Goal: Task Accomplishment & Management: Manage account settings

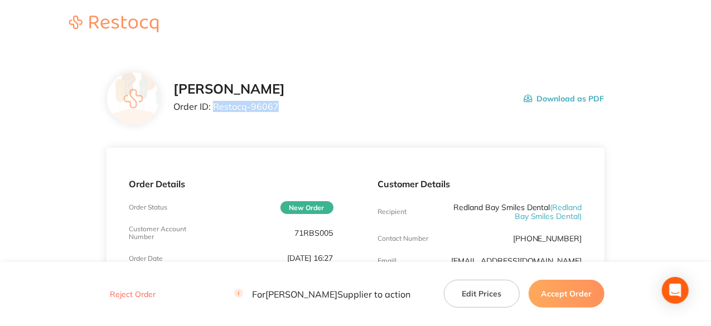
drag, startPoint x: 277, startPoint y: 106, endPoint x: 213, endPoint y: 106, distance: 64.1
click at [213, 106] on p "Order ID: Restocq- 96067" at bounding box center [229, 106] width 112 height 10
copy p "Restocq- 96067"
click at [559, 294] on button "Accept Order" at bounding box center [567, 294] width 76 height 28
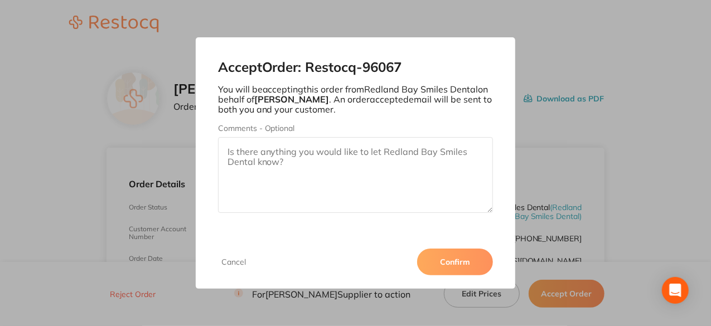
click at [452, 260] on button "Confirm" at bounding box center [455, 262] width 76 height 27
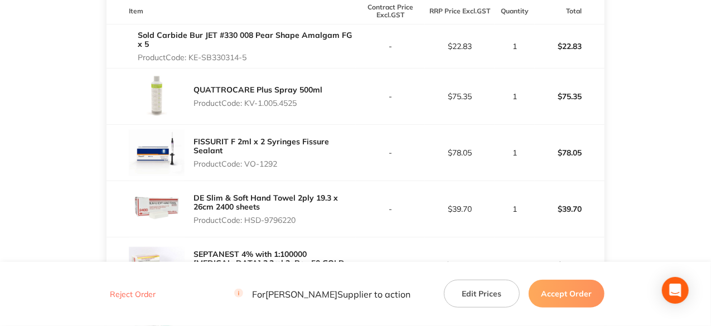
scroll to position [279, 0]
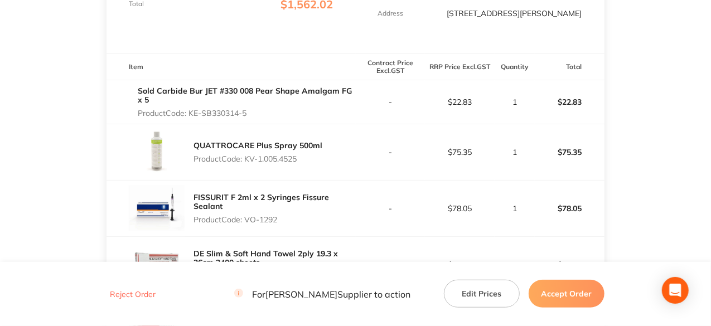
drag, startPoint x: 249, startPoint y: 112, endPoint x: 190, endPoint y: 113, distance: 58.5
click at [190, 113] on p "Product Code: KE-SB330314-5" at bounding box center [246, 113] width 217 height 9
copy p "KE-SB330314-5"
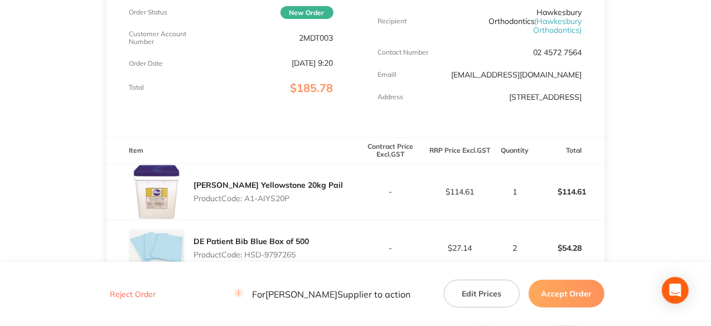
scroll to position [250, 0]
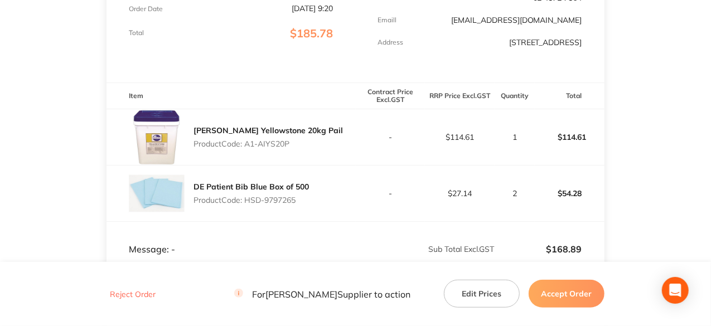
drag, startPoint x: 293, startPoint y: 143, endPoint x: 248, endPoint y: 144, distance: 45.2
click at [248, 144] on p "Product Code: A1-AIYS20P" at bounding box center [267, 143] width 149 height 9
copy p "A1-AIYS20P"
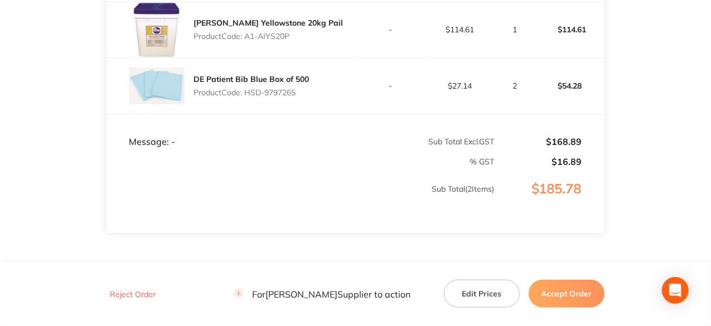
scroll to position [361, 0]
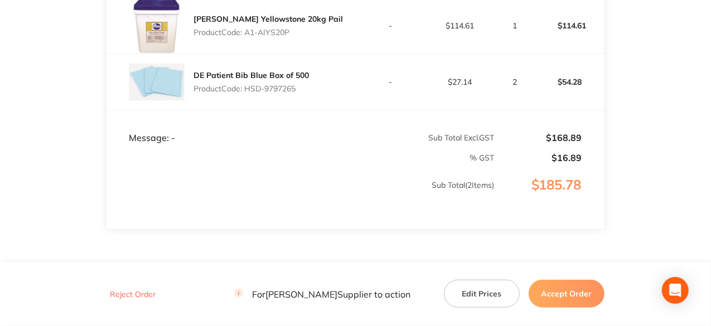
drag, startPoint x: 298, startPoint y: 89, endPoint x: 248, endPoint y: 86, distance: 50.2
click at [248, 86] on p "Product Code: HSD-9797265" at bounding box center [250, 88] width 115 height 9
copy p "HSD-9797265"
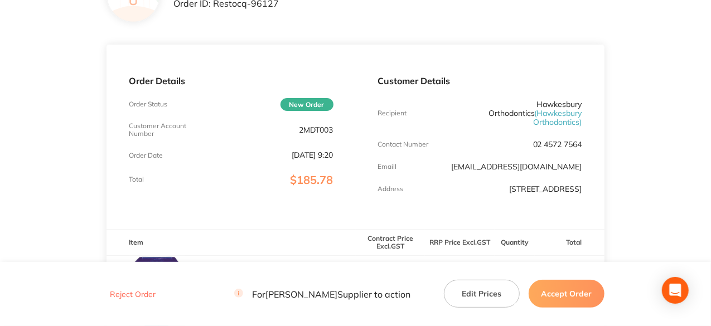
scroll to position [27, 0]
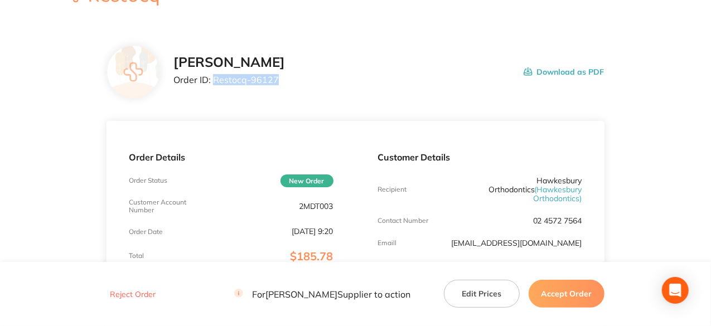
drag, startPoint x: 275, startPoint y: 77, endPoint x: 214, endPoint y: 81, distance: 61.5
click at [214, 81] on p "Order ID: Restocq- 96127" at bounding box center [229, 80] width 112 height 10
copy p "Restocq- 96127"
click at [583, 295] on button "Accept Order" at bounding box center [567, 294] width 76 height 28
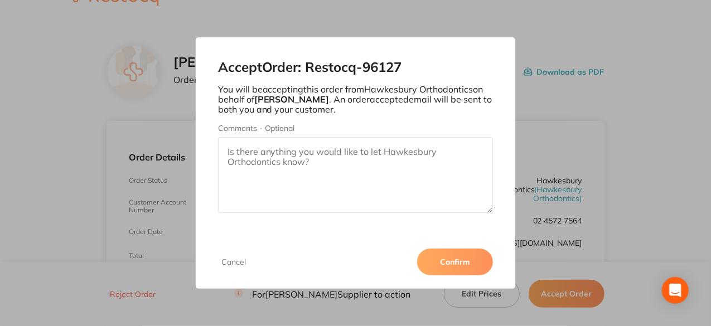
click at [450, 259] on button "Confirm" at bounding box center [455, 262] width 76 height 27
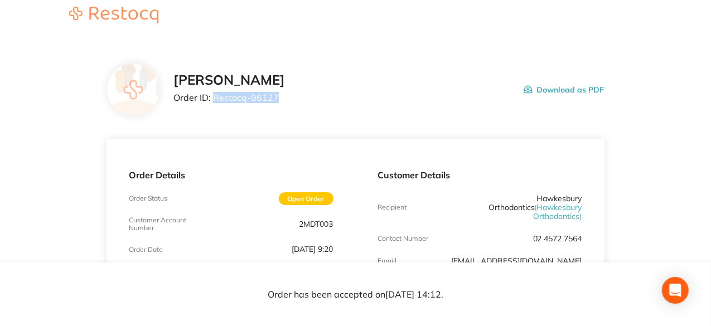
scroll to position [0, 0]
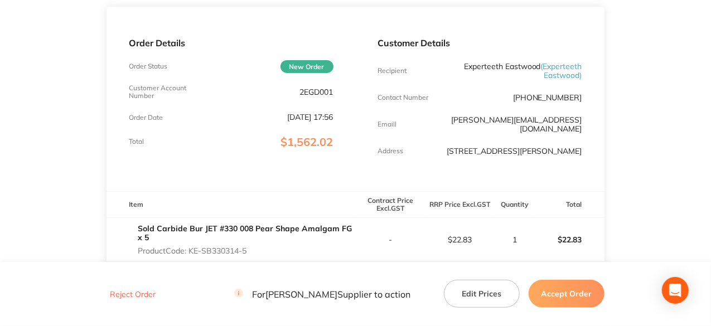
scroll to position [335, 0]
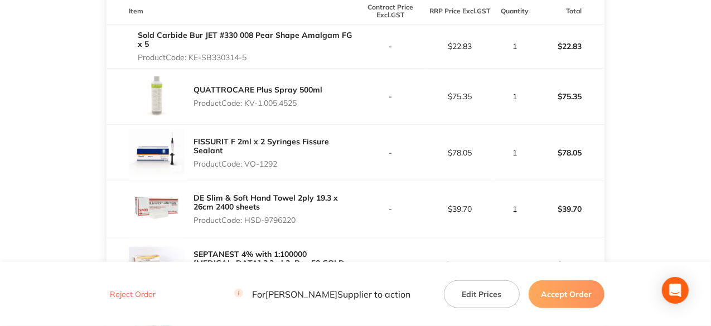
drag, startPoint x: 279, startPoint y: 163, endPoint x: 246, endPoint y: 163, distance: 32.3
click at [246, 163] on p "Product Code: VO-1292" at bounding box center [274, 163] width 162 height 9
copy p "VO-1292"
drag, startPoint x: 299, startPoint y: 219, endPoint x: 247, endPoint y: 220, distance: 52.4
click at [247, 220] on p "Product Code: HSD-9796220" at bounding box center [274, 220] width 162 height 9
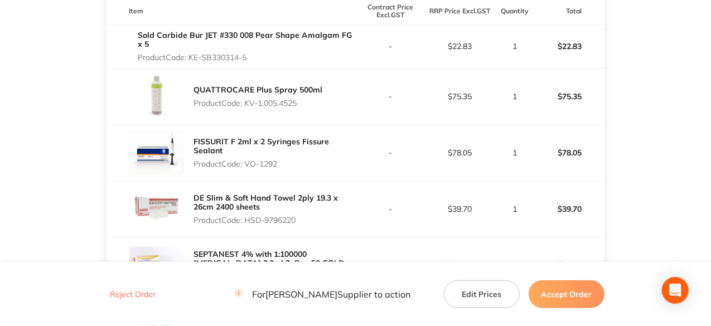
copy p "HSD-9796220"
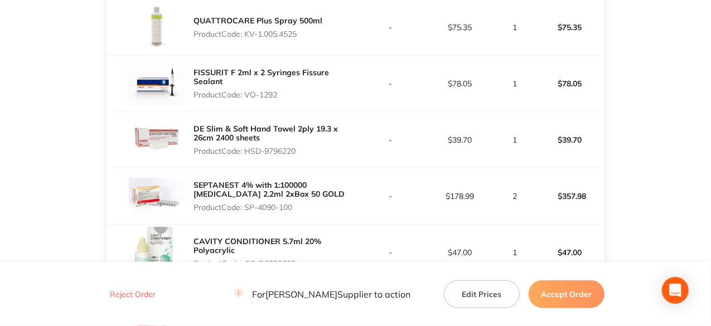
scroll to position [502, 0]
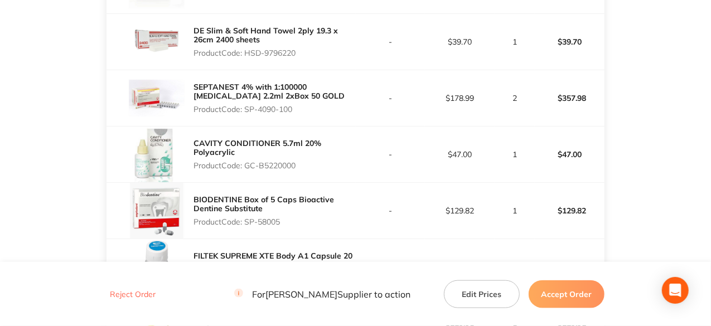
drag, startPoint x: 295, startPoint y: 109, endPoint x: 248, endPoint y: 109, distance: 46.8
click at [248, 109] on p "Product Code: SP-4090-100" at bounding box center [274, 109] width 162 height 9
copy p "SP-4090-100"
drag, startPoint x: 298, startPoint y: 166, endPoint x: 246, endPoint y: 163, distance: 52.0
click at [246, 163] on p "Product Code: GC-B5220000" at bounding box center [274, 165] width 162 height 9
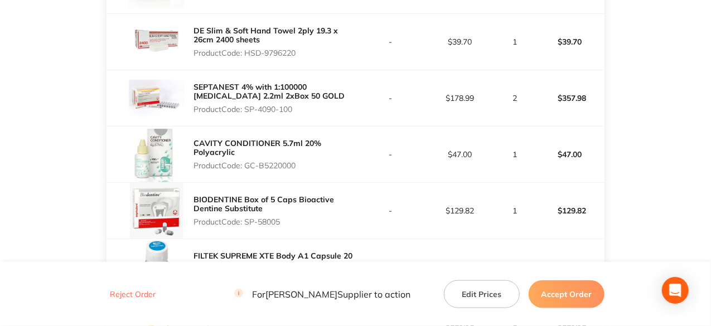
copy p "GC-B5220000"
drag, startPoint x: 283, startPoint y: 221, endPoint x: 248, endPoint y: 221, distance: 35.7
click at [248, 221] on p "Product Code: SP-58005" at bounding box center [274, 221] width 162 height 9
copy p "SP-58005"
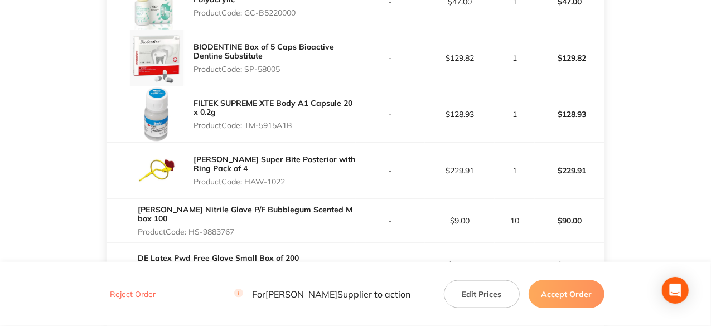
scroll to position [669, 0]
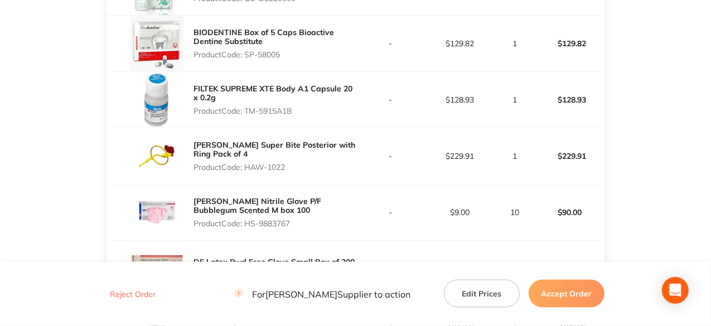
drag, startPoint x: 294, startPoint y: 110, endPoint x: 246, endPoint y: 111, distance: 47.4
click at [246, 111] on p "Product Code: TM-5915A1B" at bounding box center [274, 110] width 162 height 9
copy p "TM-5915A1B"
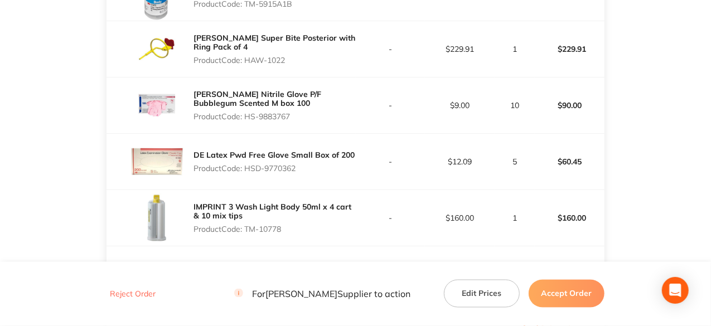
scroll to position [781, 0]
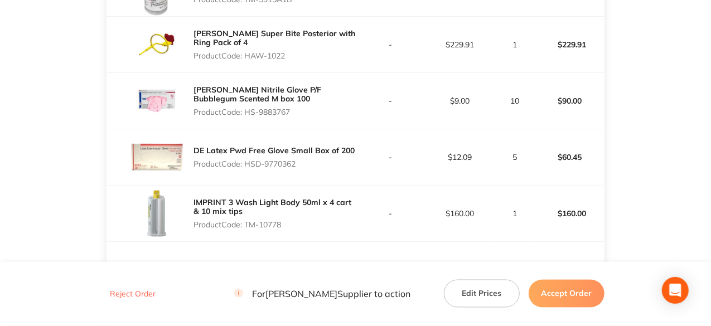
drag, startPoint x: 288, startPoint y: 55, endPoint x: 246, endPoint y: 55, distance: 42.4
click at [246, 55] on p "Product Code: HAW-1022" at bounding box center [274, 55] width 162 height 9
copy p "HAW-1022"
drag, startPoint x: 292, startPoint y: 111, endPoint x: 248, endPoint y: 109, distance: 44.1
click at [248, 109] on p "Product Code: HS-9883767" at bounding box center [274, 112] width 162 height 9
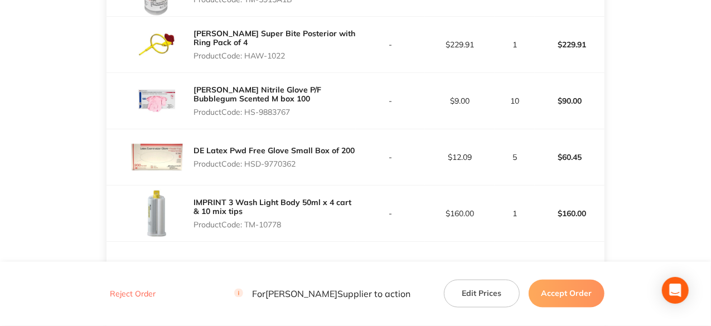
copy p "HS-9883767"
drag, startPoint x: 299, startPoint y: 160, endPoint x: 246, endPoint y: 161, distance: 52.4
click at [246, 161] on p "Product Code: HSD-9770362" at bounding box center [273, 163] width 161 height 9
copy p "HSD-9770362"
drag, startPoint x: 284, startPoint y: 223, endPoint x: 248, endPoint y: 224, distance: 36.3
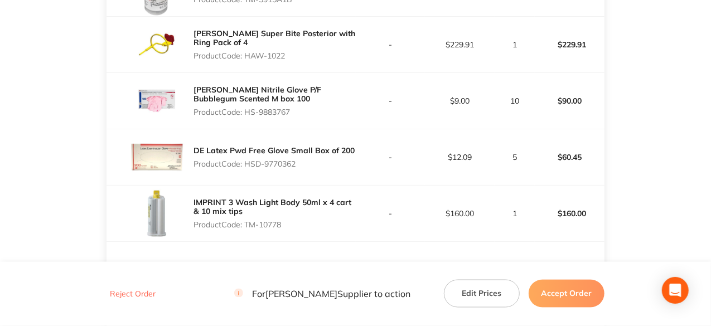
click at [248, 224] on p "Product Code: TM-10778" at bounding box center [274, 224] width 162 height 9
copy p "TM-10778"
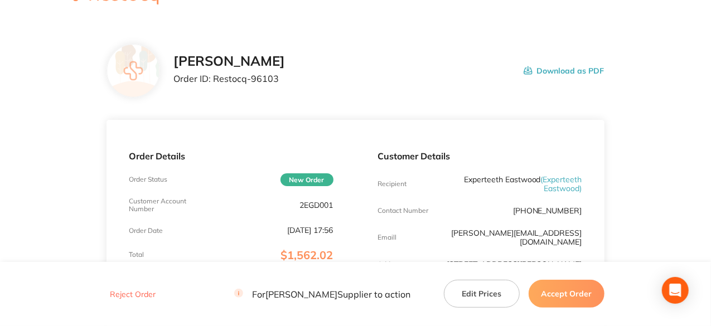
scroll to position [0, 0]
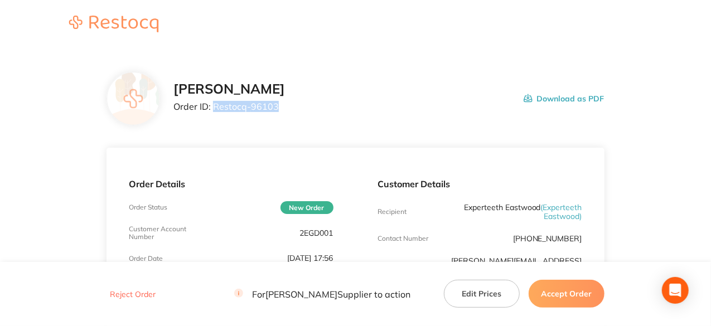
drag, startPoint x: 276, startPoint y: 106, endPoint x: 213, endPoint y: 107, distance: 63.0
click at [213, 107] on p "Order ID: Restocq- 96103" at bounding box center [229, 106] width 112 height 10
click at [572, 313] on footer "Reject Order For Henry Schein Halas Supplier to action Edit Prices Accept Order" at bounding box center [355, 294] width 711 height 64
click at [574, 299] on button "Accept Order" at bounding box center [567, 294] width 76 height 28
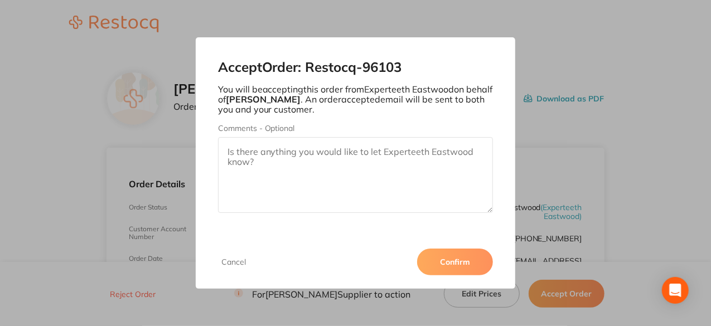
click at [455, 260] on button "Confirm" at bounding box center [455, 262] width 76 height 27
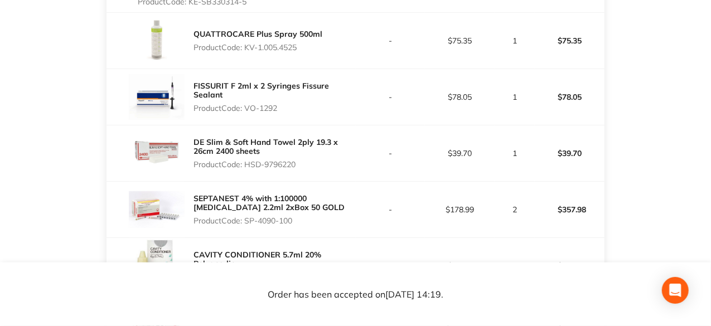
scroll to position [279, 0]
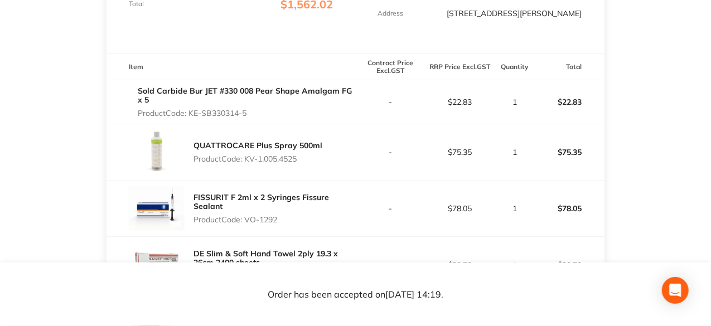
drag, startPoint x: 250, startPoint y: 112, endPoint x: 191, endPoint y: 113, distance: 59.1
click at [191, 113] on p "Product Code: KE-SB330314-5" at bounding box center [246, 113] width 217 height 9
copy p "KE-SB330314-5"
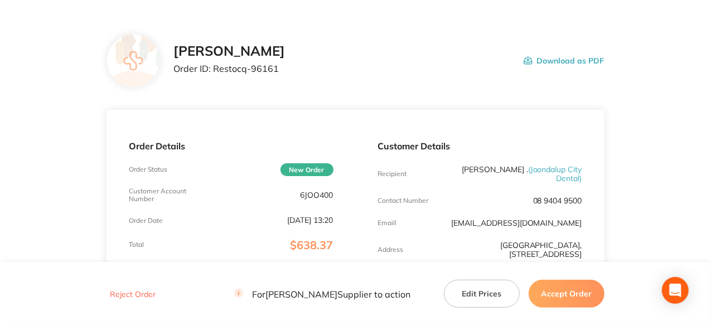
scroll to position [56, 0]
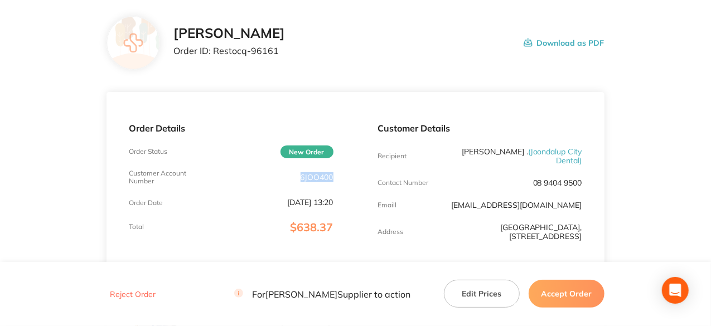
drag, startPoint x: 332, startPoint y: 180, endPoint x: 298, endPoint y: 178, distance: 34.0
click at [298, 178] on div "Customer Account Number 6JOO400" at bounding box center [231, 177] width 204 height 16
copy p "6JOO400"
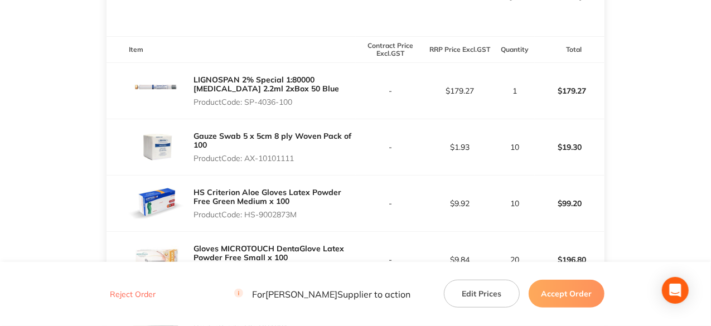
scroll to position [279, 0]
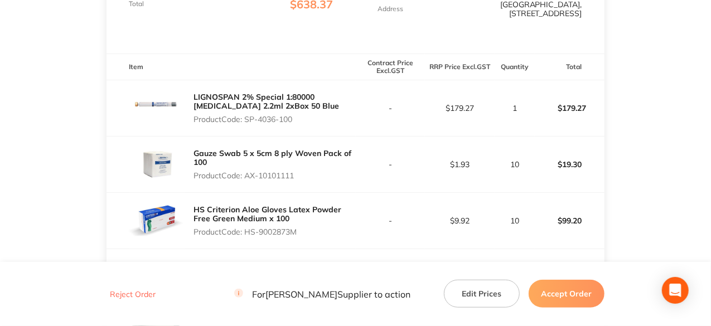
drag, startPoint x: 297, startPoint y: 112, endPoint x: 246, endPoint y: 113, distance: 50.2
click at [246, 115] on p "Product Code: SP-4036-100" at bounding box center [274, 119] width 162 height 9
copy p "SP-4036-100"
drag, startPoint x: 298, startPoint y: 166, endPoint x: 246, endPoint y: 167, distance: 51.3
click at [246, 171] on p "Product Code: AX-10101111" at bounding box center [274, 175] width 162 height 9
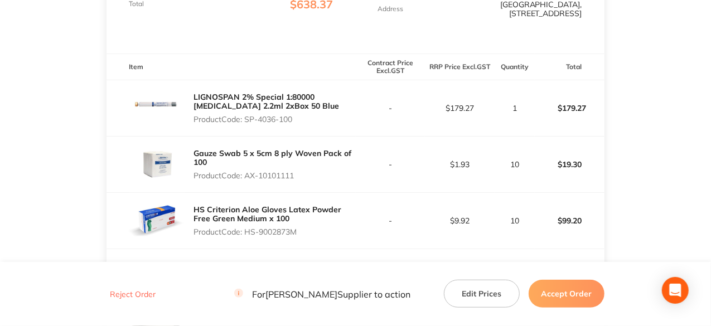
copy p "AX-10101111"
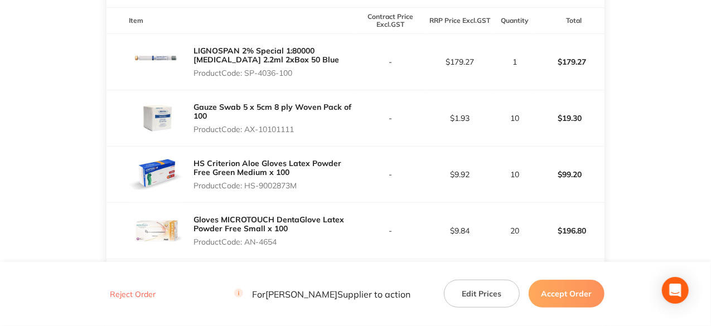
scroll to position [390, 0]
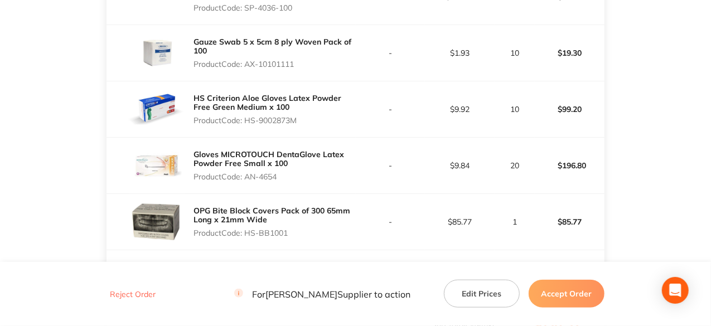
drag, startPoint x: 300, startPoint y: 113, endPoint x: 248, endPoint y: 113, distance: 52.4
click at [248, 116] on p "Product Code: HS-9002873M" at bounding box center [274, 120] width 162 height 9
copy p "HS-9002873M"
drag, startPoint x: 280, startPoint y: 172, endPoint x: 246, endPoint y: 171, distance: 34.0
click at [246, 172] on p "Product Code: AN-4654" at bounding box center [274, 176] width 162 height 9
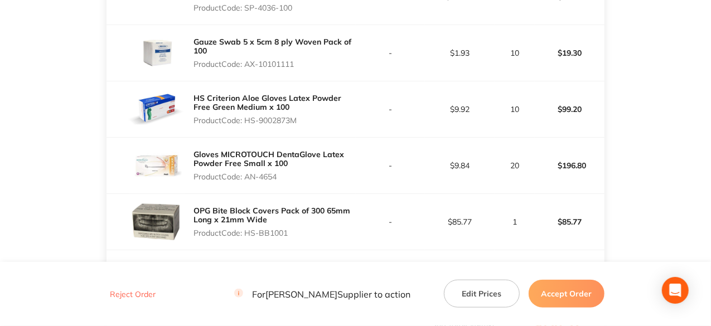
copy p "AN-4654"
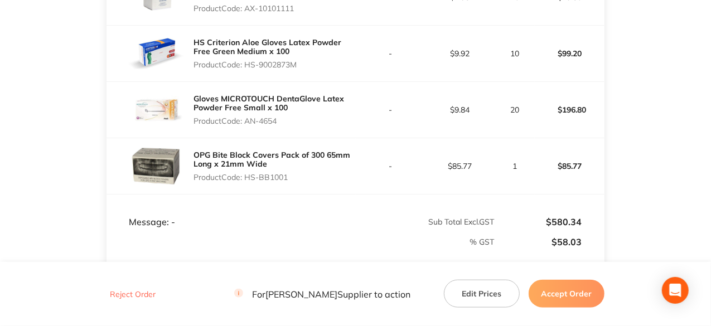
drag, startPoint x: 290, startPoint y: 169, endPoint x: 246, endPoint y: 172, distance: 43.6
click at [246, 173] on p "Product Code: HS-BB1001" at bounding box center [274, 177] width 162 height 9
copy p "HS-BB1001"
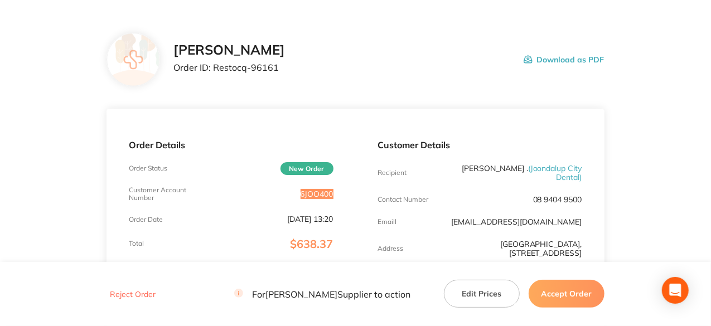
scroll to position [0, 0]
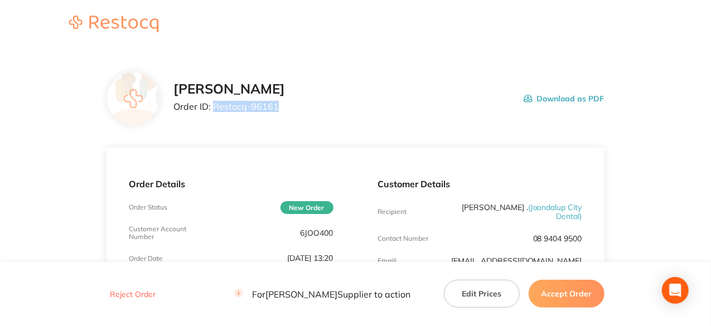
drag, startPoint x: 276, startPoint y: 106, endPoint x: 214, endPoint y: 109, distance: 61.9
click at [214, 109] on p "Order ID: Restocq- 96161" at bounding box center [229, 106] width 112 height 10
copy p "Restocq- 96161"
click at [554, 292] on button "Accept Order" at bounding box center [567, 294] width 76 height 28
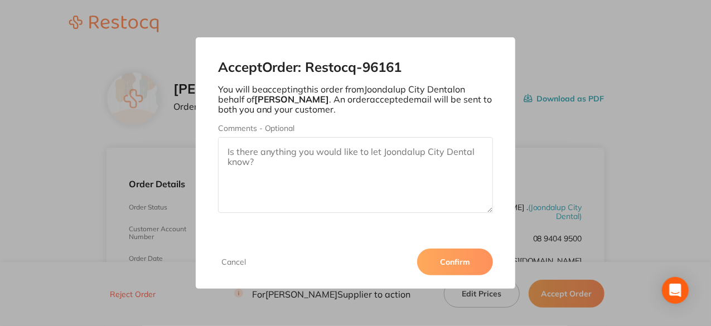
click at [464, 257] on button "Confirm" at bounding box center [455, 262] width 76 height 27
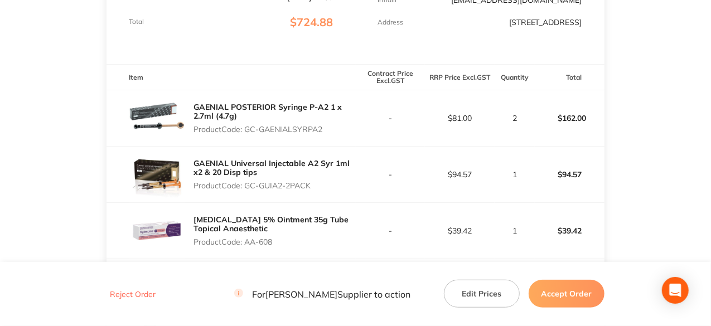
scroll to position [279, 0]
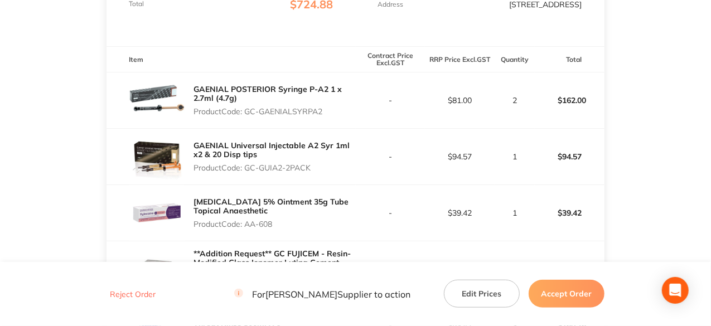
drag, startPoint x: 324, startPoint y: 119, endPoint x: 246, endPoint y: 119, distance: 78.1
click at [246, 116] on p "Product Code: GC-GAENIALSYRPA2" at bounding box center [274, 111] width 162 height 9
copy p "GC-GAENIALSYRPA2"
drag, startPoint x: 311, startPoint y: 176, endPoint x: 246, endPoint y: 170, distance: 64.9
click at [246, 170] on div "GAENIAL Universal Injectable A2 Syr 1ml x2 & 20 Disp tips Product Code: GC-GUIA…" at bounding box center [274, 157] width 162 height 40
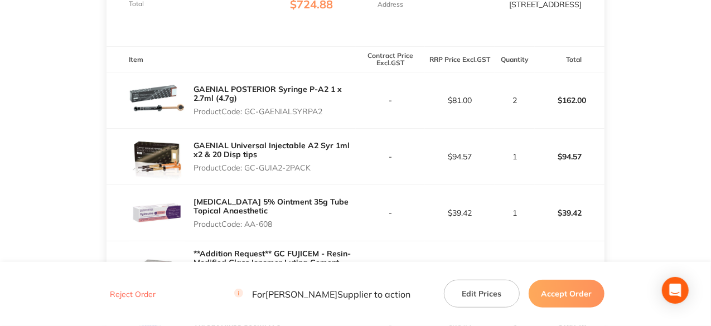
copy p "GC-GUIA2-2PACK"
drag, startPoint x: 275, startPoint y: 232, endPoint x: 248, endPoint y: 232, distance: 27.3
click at [248, 229] on p "Product Code: AA-608" at bounding box center [274, 224] width 162 height 9
copy p "AA-608"
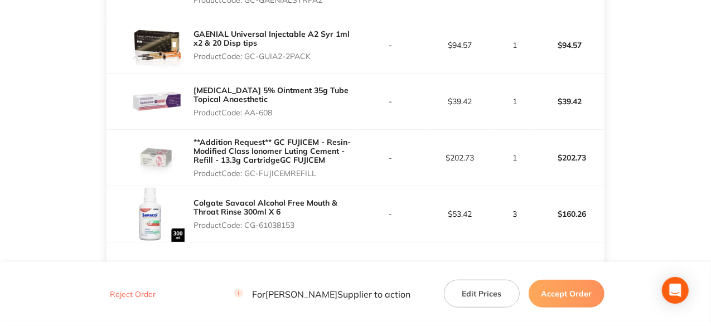
scroll to position [446, 0]
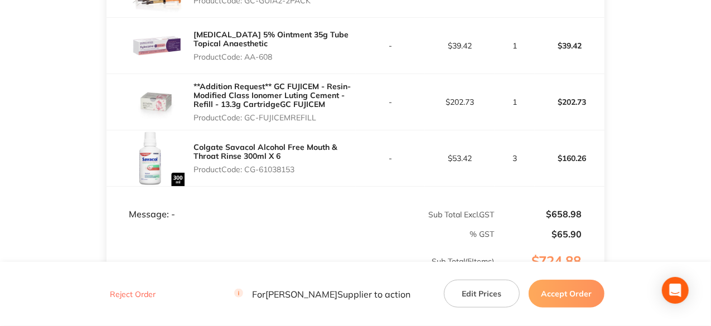
drag, startPoint x: 316, startPoint y: 126, endPoint x: 247, endPoint y: 127, distance: 69.1
click at [247, 122] on p "Product Code: GC-FUJICEMREFILL" at bounding box center [274, 117] width 162 height 9
copy p "GC-FUJICEMREFILL"
drag, startPoint x: 297, startPoint y: 176, endPoint x: 247, endPoint y: 180, distance: 49.8
click at [247, 174] on p "Product Code: CG-61038153" at bounding box center [274, 169] width 162 height 9
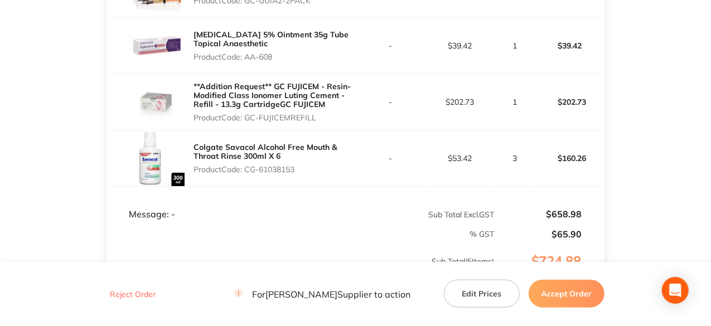
copy p "CG-61038153"
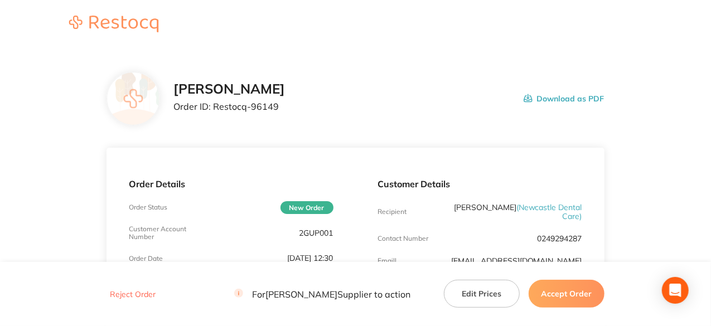
scroll to position [56, 0]
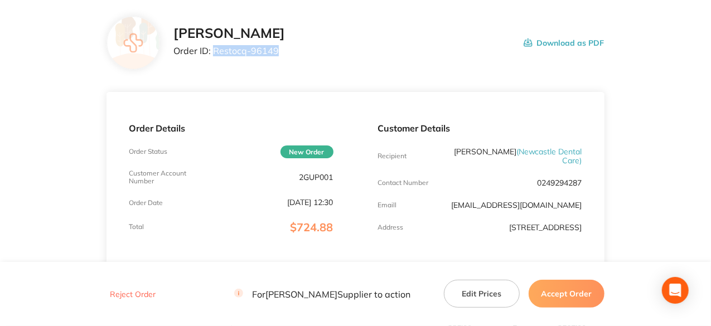
drag, startPoint x: 278, startPoint y: 50, endPoint x: 215, endPoint y: 54, distance: 63.2
click at [215, 54] on p "Order ID: Restocq- 96149" at bounding box center [229, 51] width 112 height 10
copy p "Restocq- 96149"
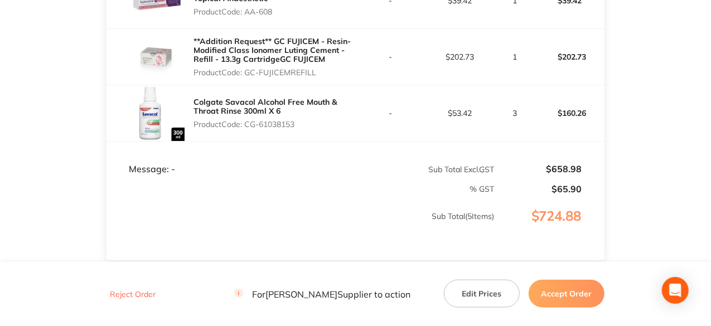
scroll to position [474, 0]
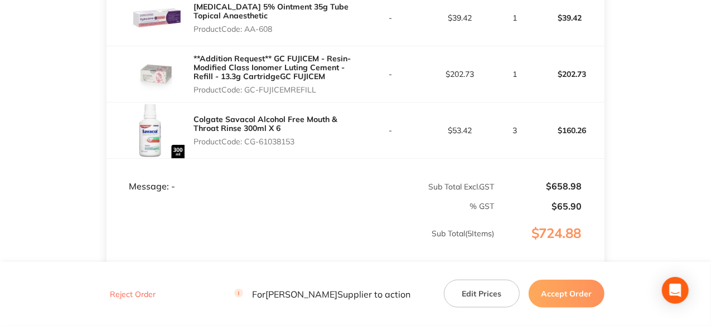
click at [555, 295] on button "Accept Order" at bounding box center [567, 294] width 76 height 28
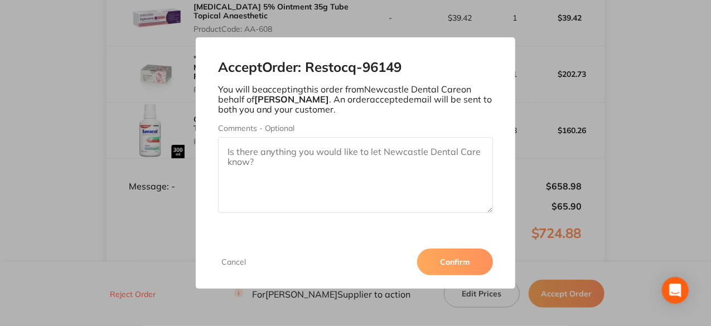
click at [458, 265] on button "Confirm" at bounding box center [455, 262] width 76 height 27
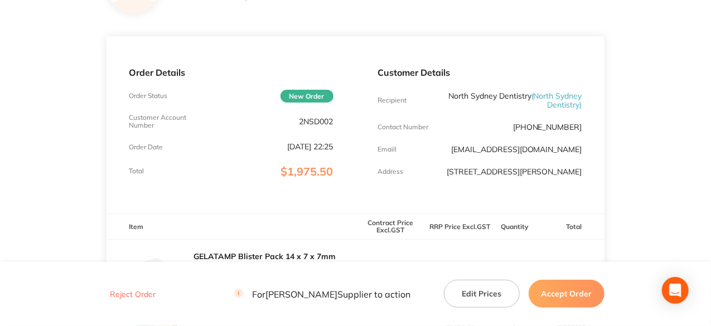
scroll to position [279, 0]
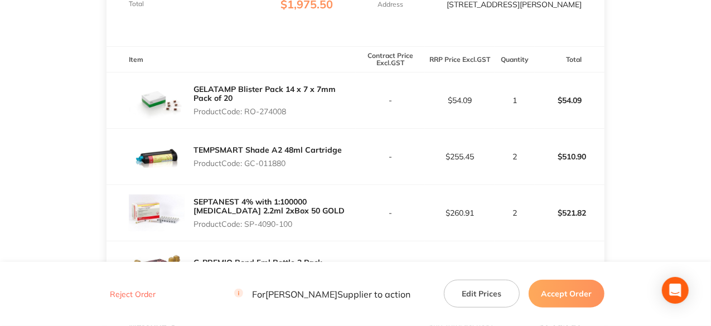
drag, startPoint x: 290, startPoint y: 119, endPoint x: 248, endPoint y: 120, distance: 42.4
click at [248, 116] on p "Product Code: RO-274008" at bounding box center [274, 111] width 162 height 9
copy p "RO-274008"
drag, startPoint x: 288, startPoint y: 169, endPoint x: 247, endPoint y: 172, distance: 40.8
click at [247, 168] on p "Product Code: GC-011880" at bounding box center [267, 163] width 148 height 9
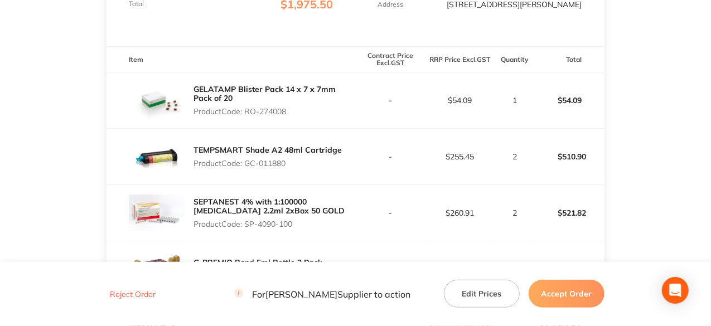
copy p "GC-011880"
drag, startPoint x: 294, startPoint y: 232, endPoint x: 246, endPoint y: 231, distance: 48.0
click at [246, 229] on p "Product Code: SP-4090-100" at bounding box center [274, 224] width 162 height 9
copy p "SP-4090-100"
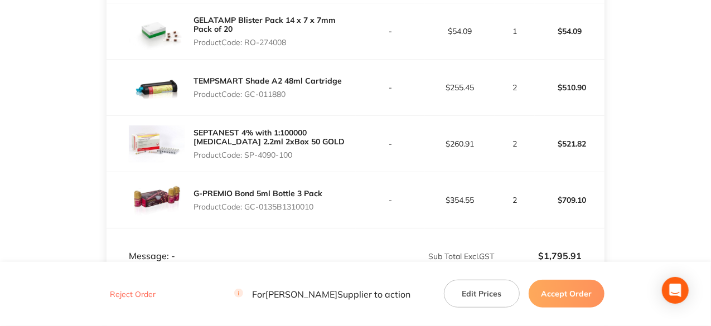
scroll to position [502, 0]
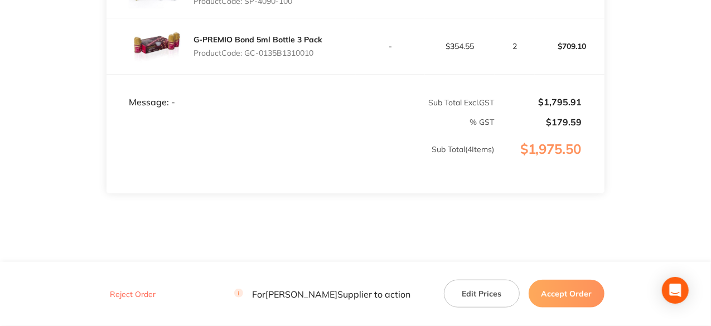
drag, startPoint x: 316, startPoint y: 61, endPoint x: 246, endPoint y: 62, distance: 69.7
click at [246, 57] on p "Product Code: GC-0135B1310010" at bounding box center [257, 53] width 129 height 9
copy p "GC-0135B1310010"
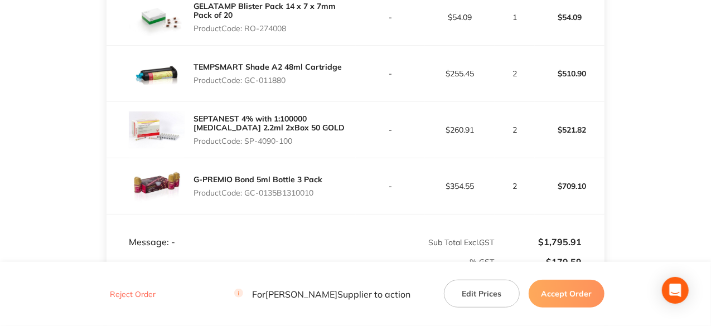
scroll to position [0, 0]
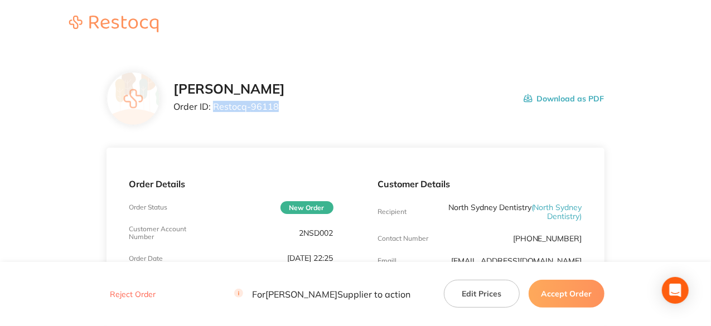
drag, startPoint x: 278, startPoint y: 105, endPoint x: 215, endPoint y: 105, distance: 63.0
click at [215, 105] on p "Order ID: Restocq- 96118" at bounding box center [229, 106] width 112 height 10
copy p "Restocq- 96118"
click at [569, 292] on button "Accept Order" at bounding box center [567, 294] width 76 height 28
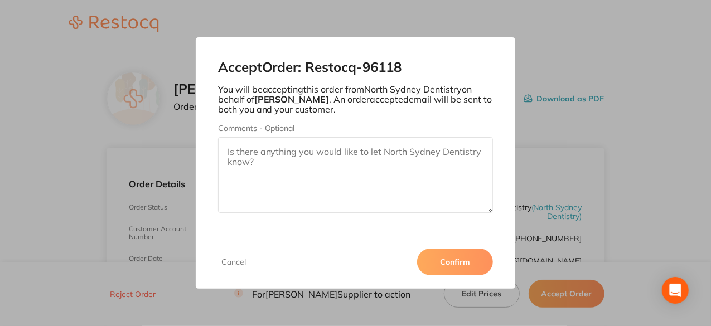
click at [449, 259] on button "Confirm" at bounding box center [455, 262] width 76 height 27
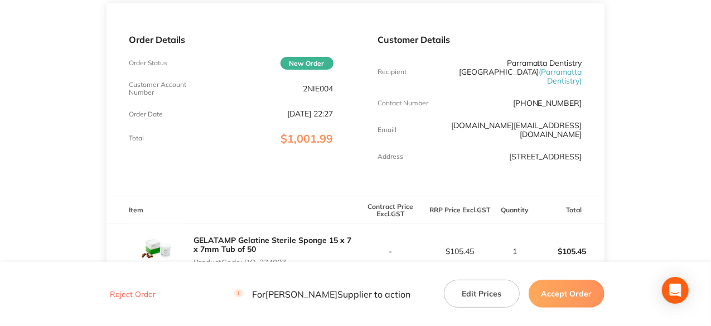
scroll to position [279, 0]
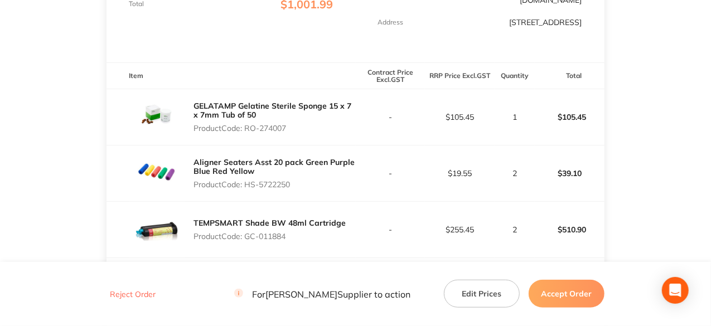
drag, startPoint x: 290, startPoint y: 117, endPoint x: 245, endPoint y: 118, distance: 44.6
click at [245, 124] on p "Product Code: RO-274007" at bounding box center [274, 128] width 162 height 9
copy p "RO-274007"
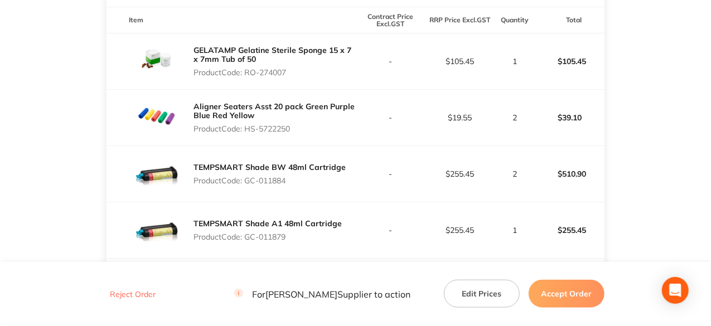
scroll to position [0, 0]
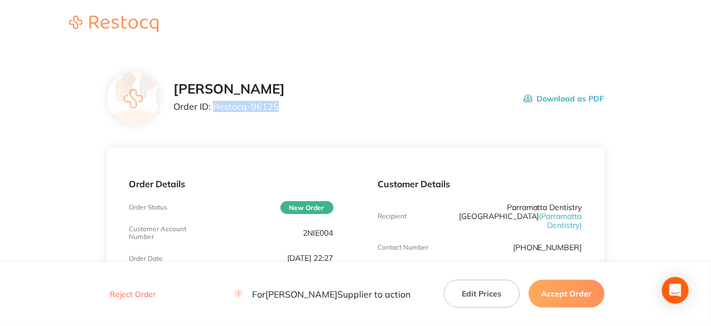
drag, startPoint x: 277, startPoint y: 108, endPoint x: 213, endPoint y: 105, distance: 64.2
click at [213, 105] on p "Order ID: Restocq- 96125" at bounding box center [229, 106] width 112 height 10
copy p "Restocq- 96125"
click at [585, 302] on button "Accept Order" at bounding box center [567, 294] width 76 height 28
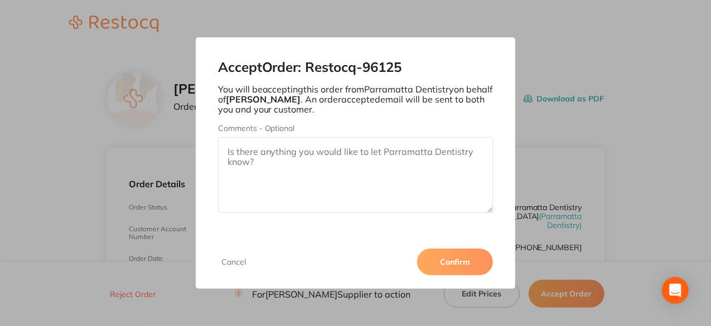
click at [450, 258] on button "Confirm" at bounding box center [455, 262] width 76 height 27
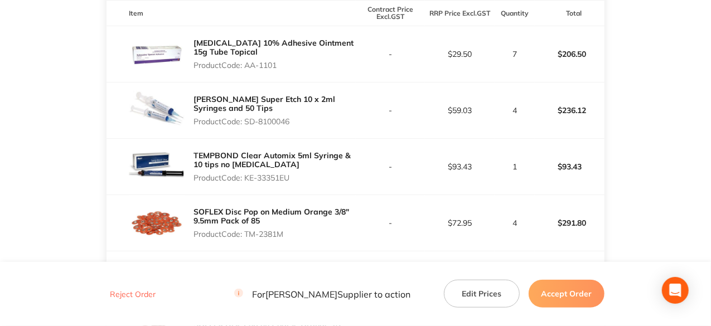
scroll to position [335, 0]
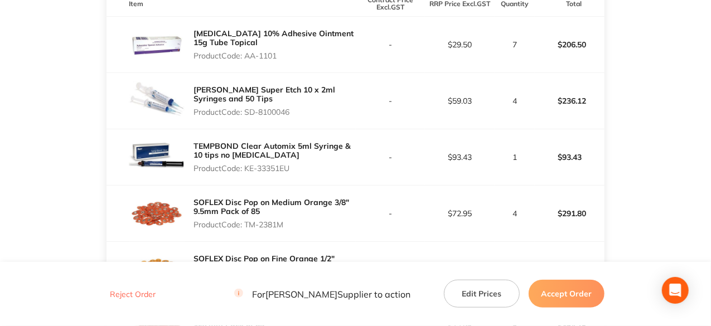
drag, startPoint x: 279, startPoint y: 64, endPoint x: 248, endPoint y: 63, distance: 31.2
click at [248, 60] on p "Product Code: AA-1101" at bounding box center [274, 55] width 162 height 9
copy p "AA-1101"
drag, startPoint x: 292, startPoint y: 119, endPoint x: 246, endPoint y: 120, distance: 46.3
click at [246, 117] on p "Product Code: SD-8100046" at bounding box center [274, 112] width 162 height 9
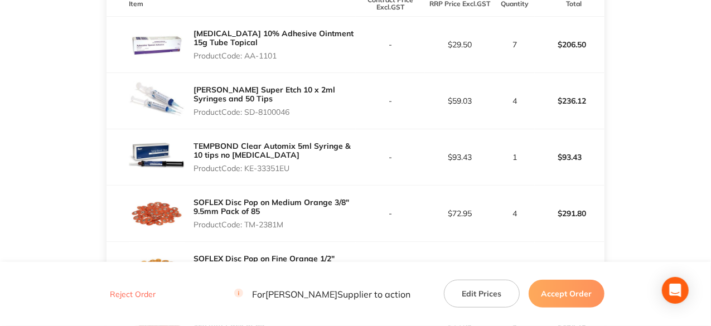
copy p "SD-8100046"
drag, startPoint x: 292, startPoint y: 178, endPoint x: 248, endPoint y: 178, distance: 44.6
click at [248, 173] on p "Product Code: KE-33351EU" at bounding box center [274, 168] width 162 height 9
copy p "KE-33351EU"
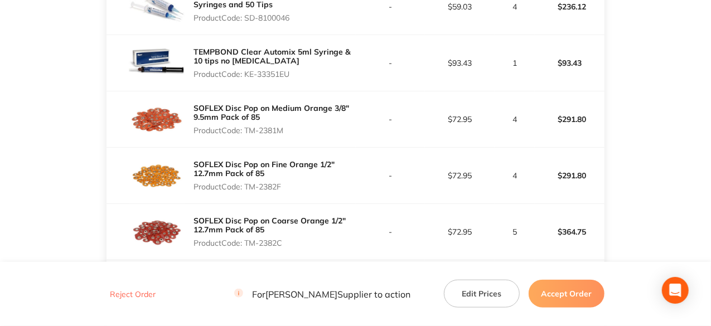
scroll to position [446, 0]
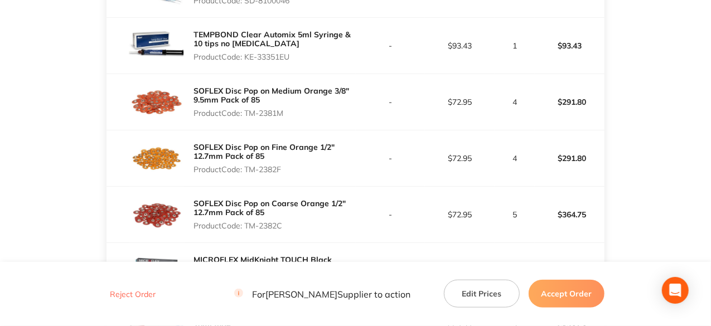
drag, startPoint x: 287, startPoint y: 120, endPoint x: 246, endPoint y: 120, distance: 40.7
click at [246, 118] on p "Product Code: TM-2381M" at bounding box center [274, 113] width 162 height 9
copy p "TM-2381M"
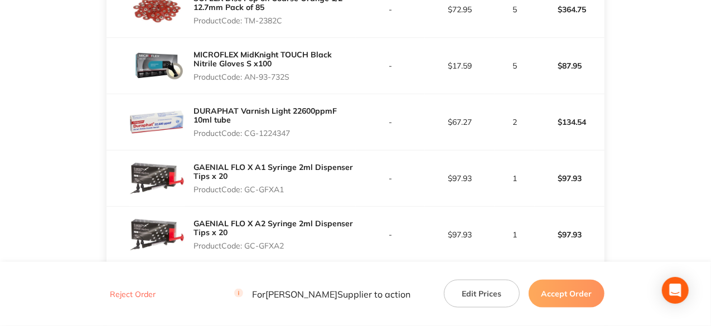
scroll to position [669, 0]
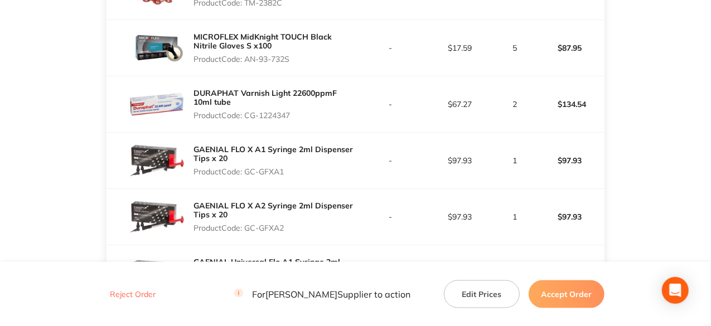
drag, startPoint x: 293, startPoint y: 65, endPoint x: 246, endPoint y: 66, distance: 47.4
click at [246, 64] on p "Product Code: AN-93-732S" at bounding box center [274, 59] width 162 height 9
copy p "AN-93-732S"
drag, startPoint x: 292, startPoint y: 121, endPoint x: 248, endPoint y: 123, distance: 44.7
click at [248, 120] on p "Product Code: CG-1224347" at bounding box center [274, 115] width 162 height 9
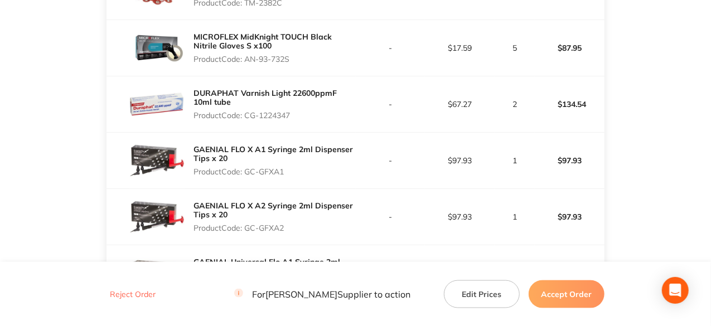
copy p "CG-1224347"
drag, startPoint x: 285, startPoint y: 178, endPoint x: 246, endPoint y: 176, distance: 39.1
click at [246, 176] on p "Product Code: GC-GFXA1" at bounding box center [274, 171] width 162 height 9
copy p "GC-GFXA1"
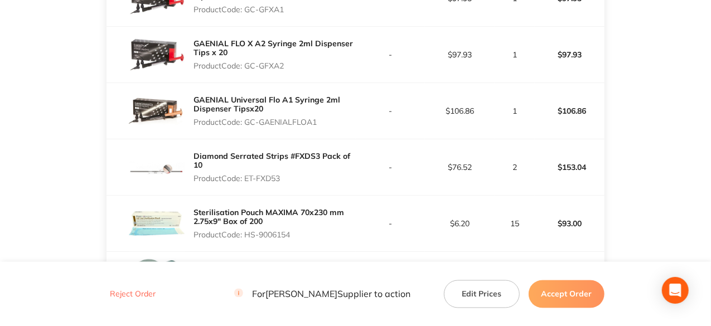
scroll to position [836, 0]
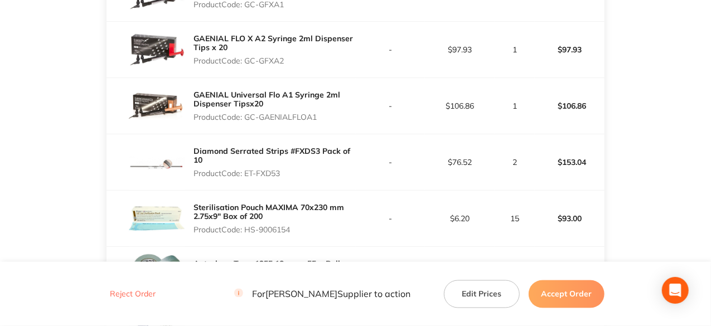
drag, startPoint x: 318, startPoint y: 124, endPoint x: 262, endPoint y: 129, distance: 56.5
click at [263, 126] on div "GAENIAL Universal Flo A1 Syringe 2ml Dispenser Tipsx20 Product Code: GC-GAENIAL…" at bounding box center [274, 106] width 162 height 40
drag, startPoint x: 253, startPoint y: 127, endPoint x: 250, endPoint y: 119, distance: 8.5
click at [250, 119] on div "GAENIAL Universal Flo A1 Syringe 2ml Dispenser Tipsx20 Product Code: GC-GAENIAL…" at bounding box center [274, 106] width 162 height 40
drag, startPoint x: 317, startPoint y: 126, endPoint x: 248, endPoint y: 124, distance: 69.2
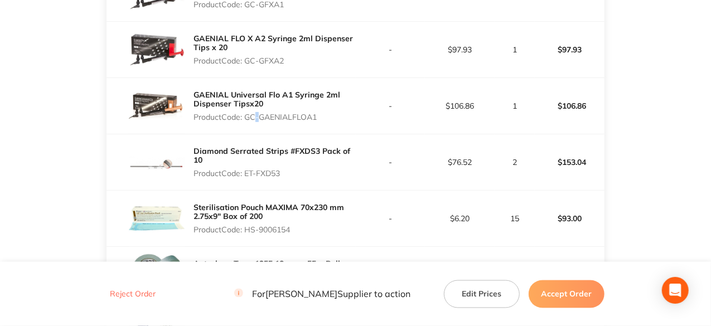
click at [248, 122] on p "Product Code: GC-GAENIALFLOA1" at bounding box center [274, 117] width 162 height 9
copy p "GC-GAENIALFLOA1"
drag, startPoint x: 283, startPoint y: 180, endPoint x: 248, endPoint y: 180, distance: 35.7
click at [248, 178] on p "Product Code: ET-FXD53" at bounding box center [274, 173] width 162 height 9
copy p "ET-FXD53"
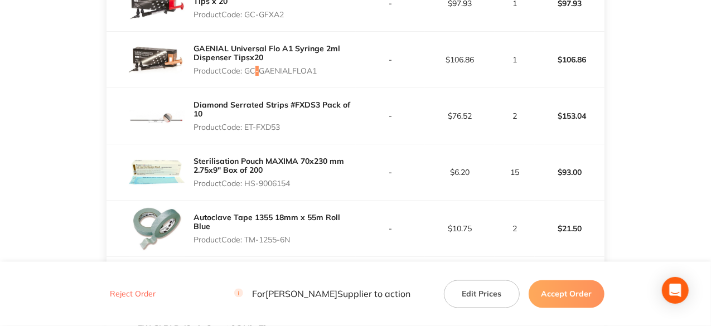
scroll to position [948, 0]
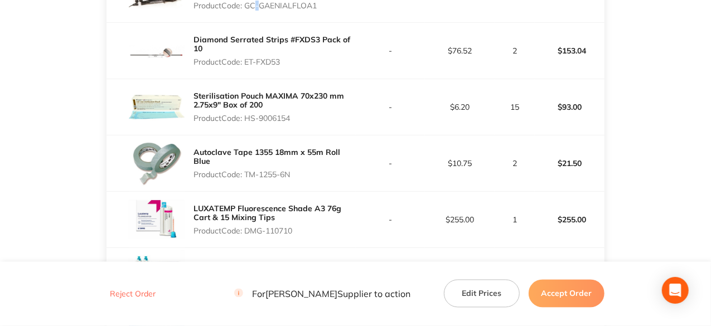
drag, startPoint x: 294, startPoint y: 123, endPoint x: 245, endPoint y: 125, distance: 49.1
click at [245, 123] on p "Product Code: HS-9006154" at bounding box center [274, 118] width 162 height 9
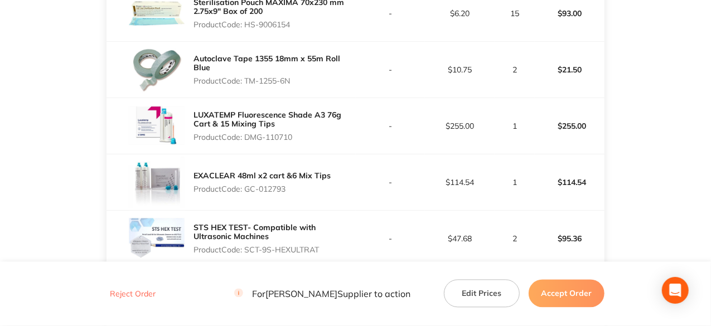
scroll to position [1059, 0]
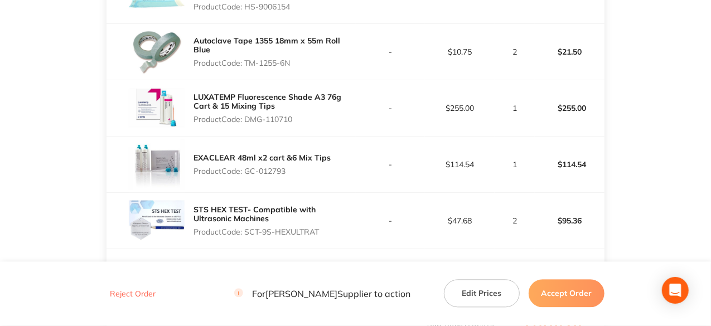
drag, startPoint x: 292, startPoint y: 69, endPoint x: 248, endPoint y: 70, distance: 44.6
click at [248, 67] on p "Product Code: TM-1255-6N" at bounding box center [274, 63] width 162 height 9
drag, startPoint x: 294, startPoint y: 123, endPoint x: 246, endPoint y: 127, distance: 47.5
click at [246, 124] on p "Product Code: DMG-110710" at bounding box center [274, 119] width 162 height 9
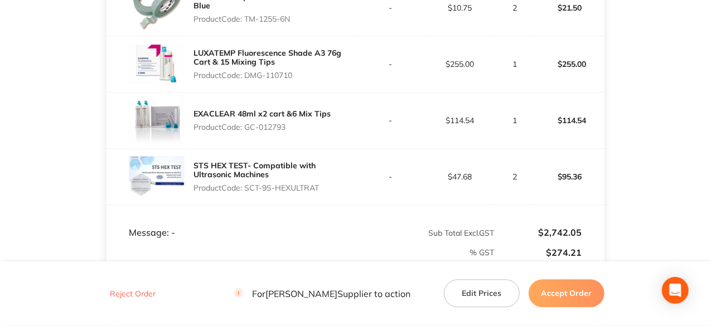
scroll to position [1171, 0]
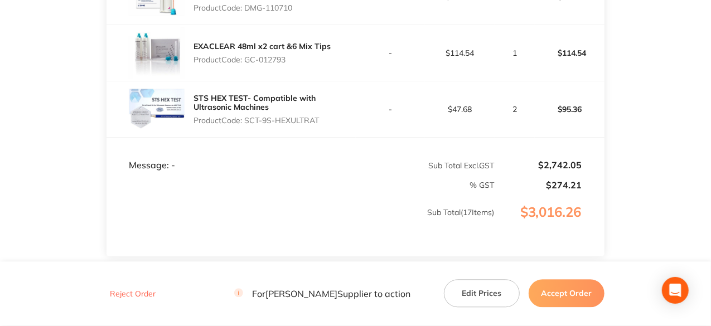
drag, startPoint x: 289, startPoint y: 65, endPoint x: 248, endPoint y: 66, distance: 41.3
click at [248, 64] on p "Product Code: GC-012793" at bounding box center [261, 59] width 137 height 9
drag, startPoint x: 320, startPoint y: 123, endPoint x: 246, endPoint y: 122, distance: 73.6
click at [246, 122] on p "Product Code: SCT-9S-HEXULTRAT" at bounding box center [274, 120] width 162 height 9
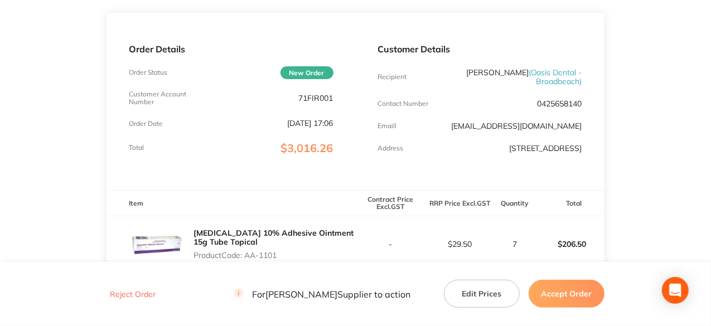
scroll to position [0, 0]
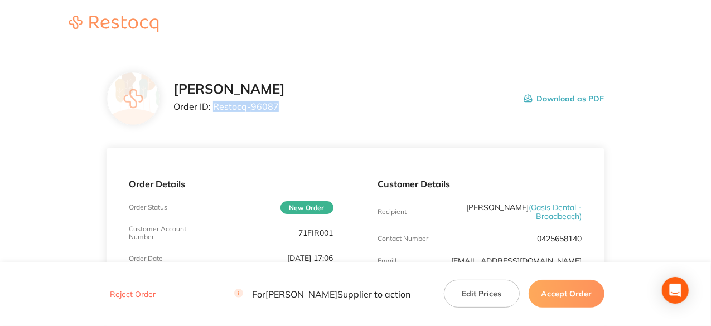
drag, startPoint x: 278, startPoint y: 104, endPoint x: 214, endPoint y: 106, distance: 63.6
click at [214, 106] on p "Order ID: Restocq- 96087" at bounding box center [229, 106] width 112 height 10
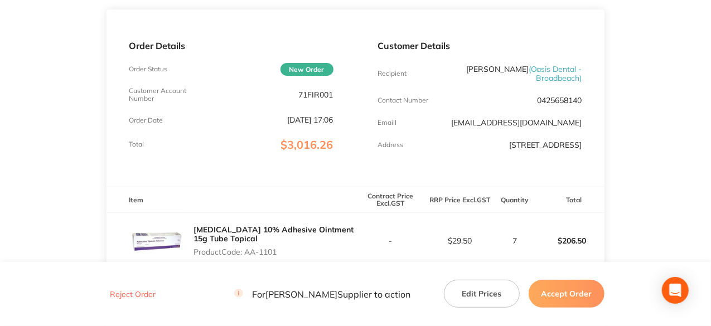
scroll to position [56, 0]
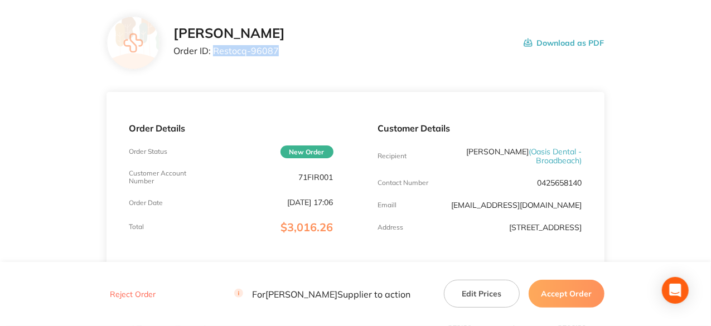
click at [569, 297] on button "Accept Order" at bounding box center [567, 294] width 76 height 28
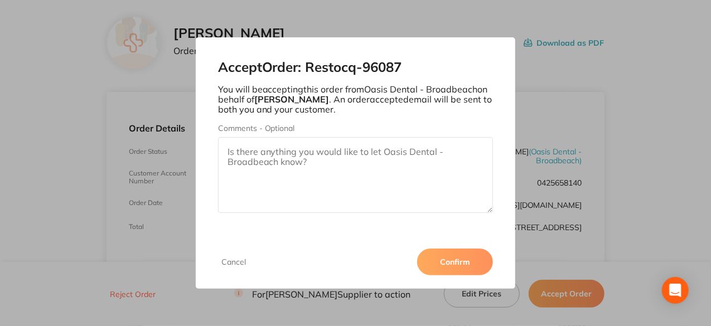
click at [462, 264] on button "Confirm" at bounding box center [455, 262] width 76 height 27
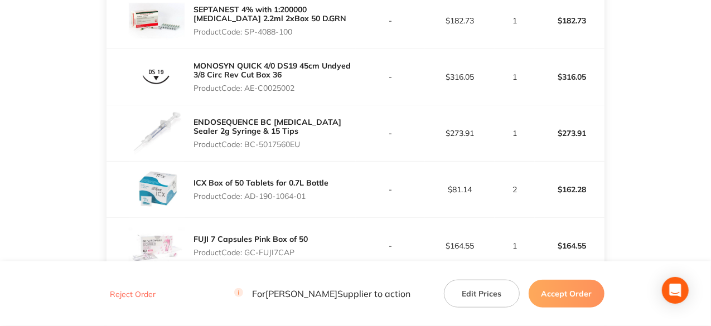
scroll to position [502, 0]
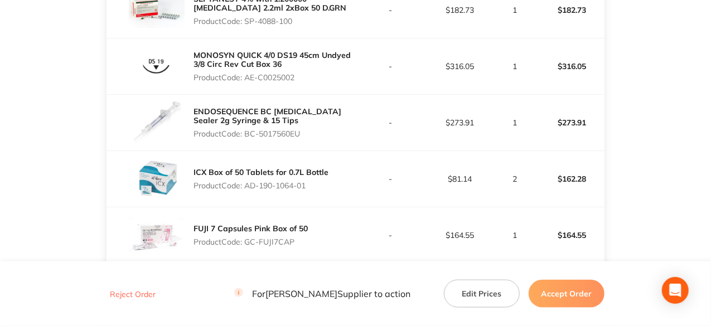
drag, startPoint x: 299, startPoint y: 122, endPoint x: 246, endPoint y: 120, distance: 52.5
click at [246, 82] on p "Product Code: AE-C0025002" at bounding box center [274, 77] width 162 height 9
copy p "AE-C0025002"
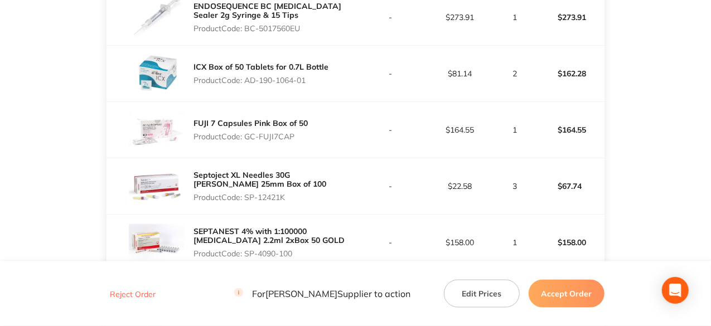
scroll to position [613, 0]
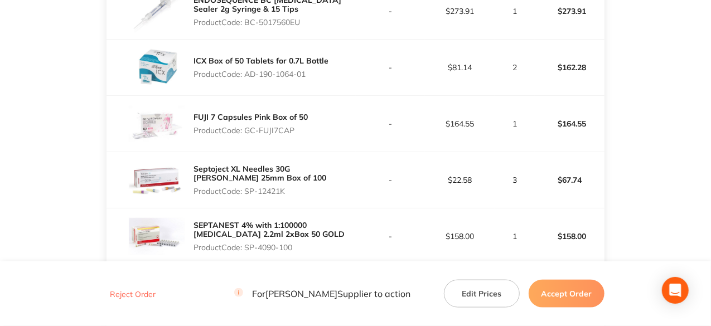
drag, startPoint x: 303, startPoint y: 62, endPoint x: 248, endPoint y: 67, distance: 56.0
click at [248, 27] on p "Product Code: BC-5017560EU" at bounding box center [274, 22] width 162 height 9
copy p "BC-5017560EU"
drag, startPoint x: 309, startPoint y: 117, endPoint x: 247, endPoint y: 118, distance: 61.9
click at [247, 79] on p "Product Code: AD-190-1064-01" at bounding box center [260, 74] width 135 height 9
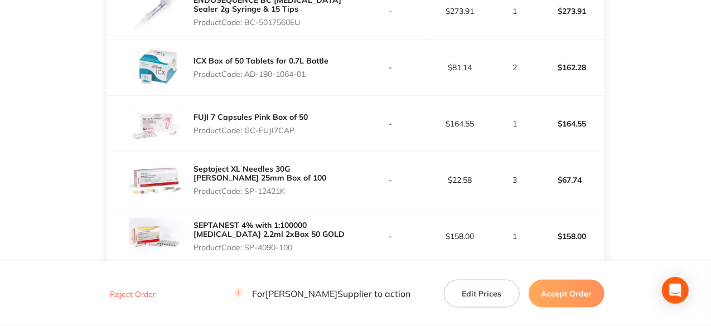
copy p "AD-190-1064-01"
drag, startPoint x: 294, startPoint y: 173, endPoint x: 249, endPoint y: 174, distance: 45.7
click at [249, 135] on p "Product Code: GC-FUJI7CAP" at bounding box center [250, 130] width 114 height 9
drag, startPoint x: 296, startPoint y: 172, endPoint x: 246, endPoint y: 172, distance: 50.2
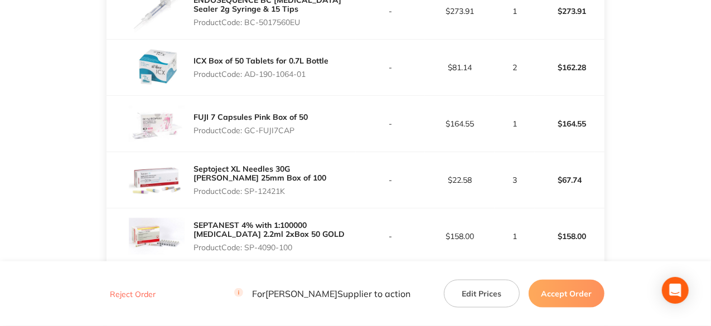
click at [246, 135] on p "Product Code: GC-FUJI7CAP" at bounding box center [250, 130] width 114 height 9
copy p "GC-FUJI7CAP"
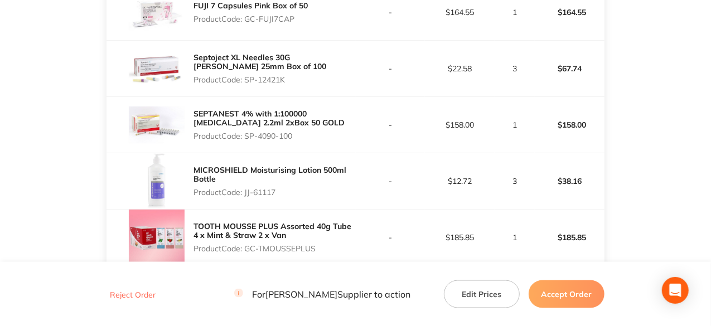
scroll to position [781, 0]
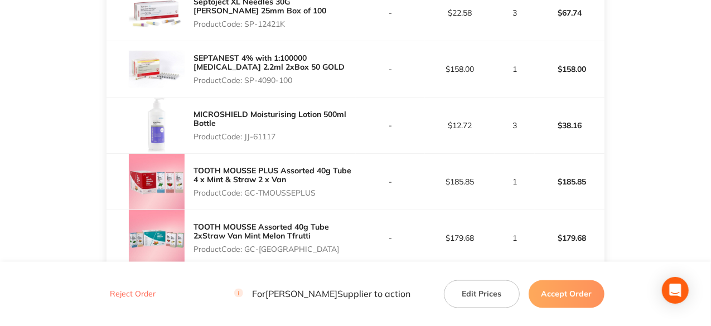
drag, startPoint x: 288, startPoint y: 65, endPoint x: 248, endPoint y: 70, distance: 39.8
click at [248, 28] on p "Product Code: SP-12421K" at bounding box center [274, 24] width 162 height 9
copy p "SP-12421K"
drag, startPoint x: 295, startPoint y: 123, endPoint x: 248, endPoint y: 122, distance: 48.0
click at [248, 85] on p "Product Code: SP-4090-100" at bounding box center [274, 80] width 162 height 9
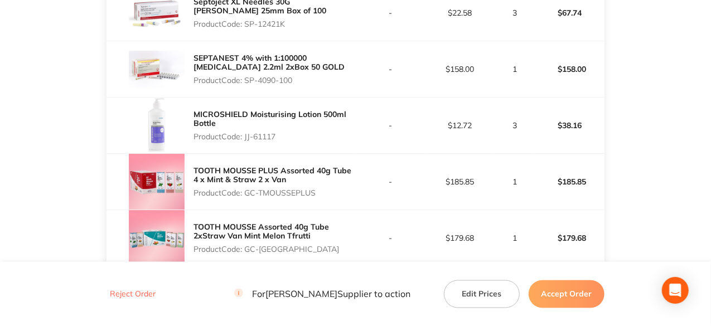
copy p "SP-4090-100"
drag, startPoint x: 276, startPoint y: 179, endPoint x: 247, endPoint y: 178, distance: 29.0
click at [247, 141] on p "Product Code: JJ-61117" at bounding box center [274, 136] width 162 height 9
copy p "JJ-61117"
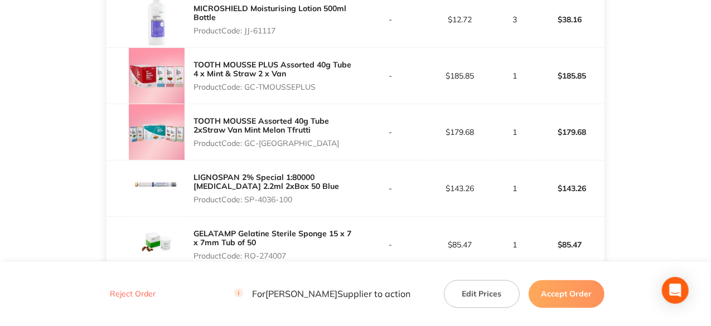
scroll to position [948, 0]
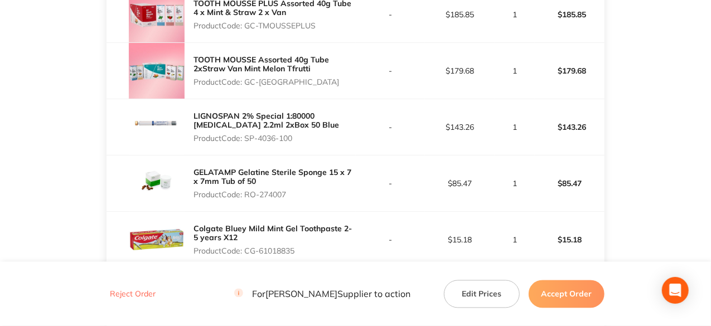
drag, startPoint x: 317, startPoint y: 68, endPoint x: 248, endPoint y: 65, distance: 68.6
click at [248, 30] on p "Product Code: GC-TMOUSSEPLUS" at bounding box center [274, 25] width 162 height 9
copy p "GC-TMOUSSEPLUS"
drag, startPoint x: 328, startPoint y: 123, endPoint x: 245, endPoint y: 122, distance: 83.1
click at [245, 86] on p "Product Code: GC-TOOTHMOUSSE10" at bounding box center [274, 81] width 162 height 9
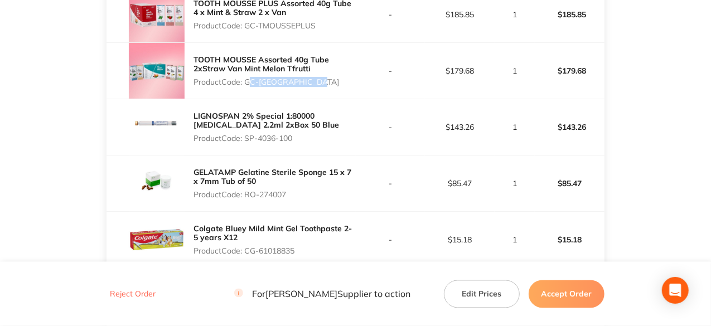
copy p "GC-TOOTHMOUSSE10"
drag, startPoint x: 295, startPoint y: 180, endPoint x: 247, endPoint y: 182, distance: 48.5
click at [247, 143] on p "Product Code: SP-4036-100" at bounding box center [274, 138] width 162 height 9
copy p "SP-4036-100"
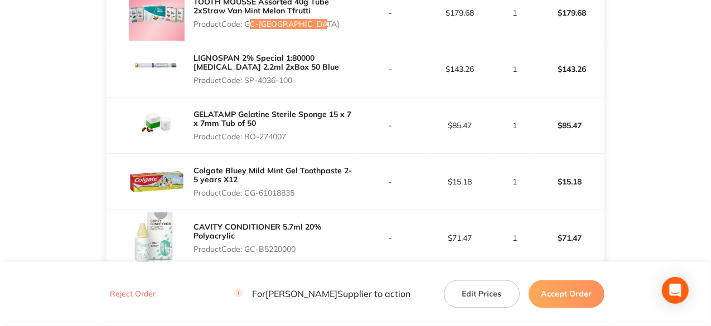
scroll to position [1059, 0]
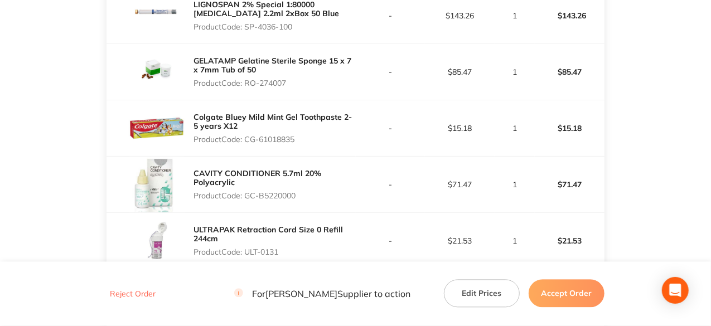
drag, startPoint x: 287, startPoint y: 123, endPoint x: 248, endPoint y: 123, distance: 39.6
click at [248, 88] on p "Product Code: RO-274007" at bounding box center [274, 83] width 162 height 9
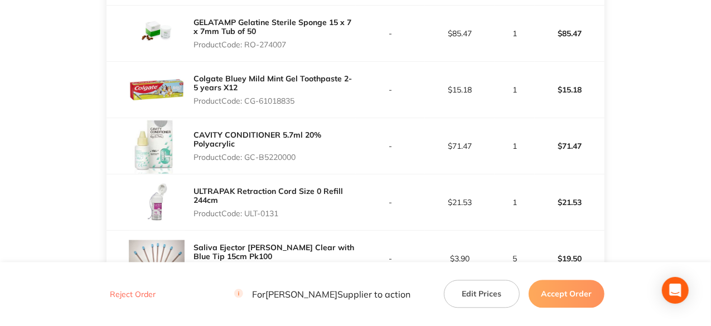
scroll to position [1115, 0]
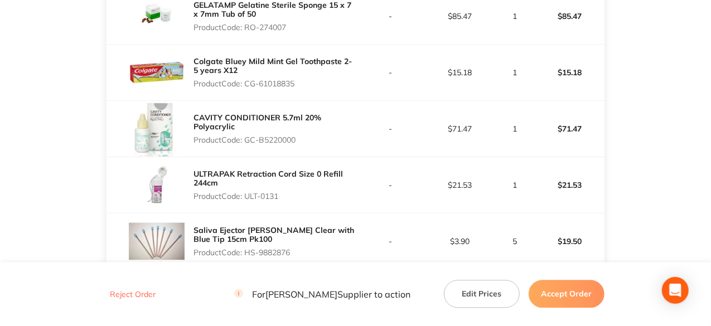
drag, startPoint x: 297, startPoint y: 125, endPoint x: 246, endPoint y: 125, distance: 51.3
click at [246, 88] on p "Product Code: CG-61018835" at bounding box center [274, 83] width 162 height 9
drag, startPoint x: 299, startPoint y: 180, endPoint x: 246, endPoint y: 179, distance: 52.4
click at [246, 144] on p "Product Code: GC-B5220000" at bounding box center [274, 139] width 162 height 9
drag, startPoint x: 280, startPoint y: 236, endPoint x: 249, endPoint y: 234, distance: 31.3
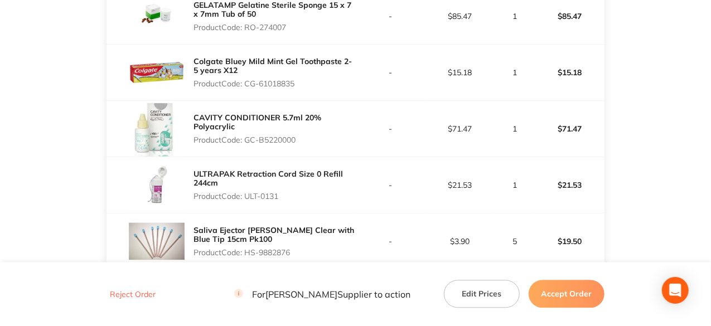
click at [249, 201] on p "Product Code: ULT-0131" at bounding box center [274, 196] width 162 height 9
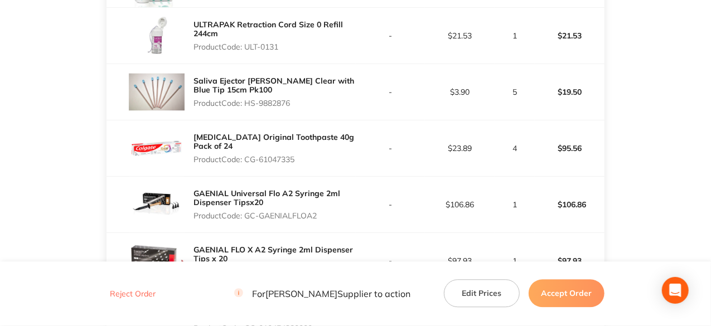
scroll to position [1282, 0]
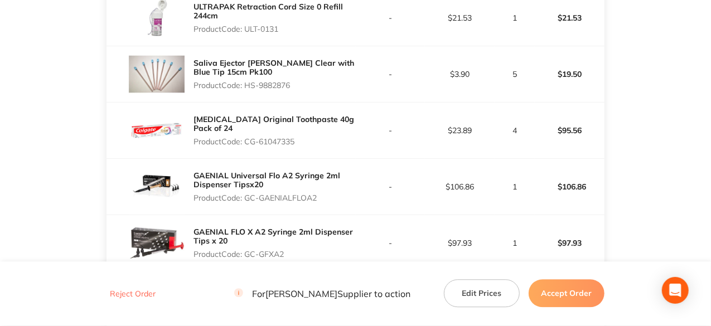
drag, startPoint x: 292, startPoint y: 125, endPoint x: 248, endPoint y: 125, distance: 44.6
click at [248, 90] on p "Product Code: HS-9882876" at bounding box center [274, 85] width 162 height 9
drag, startPoint x: 295, startPoint y: 181, endPoint x: 246, endPoint y: 181, distance: 49.1
click at [246, 146] on p "Product Code: CG-61047335" at bounding box center [274, 141] width 162 height 9
drag, startPoint x: 318, startPoint y: 239, endPoint x: 246, endPoint y: 236, distance: 72.0
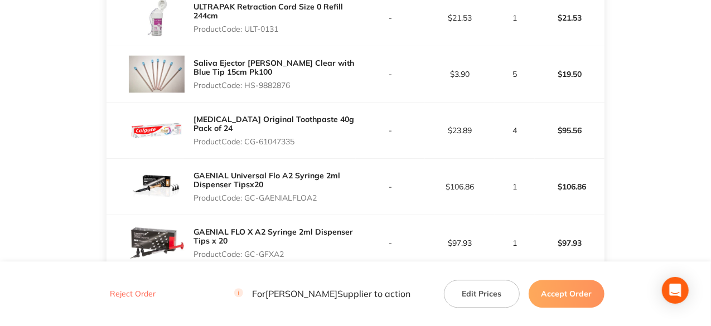
click at [246, 202] on p "Product Code: GC-GAENIALFLOA2" at bounding box center [274, 197] width 162 height 9
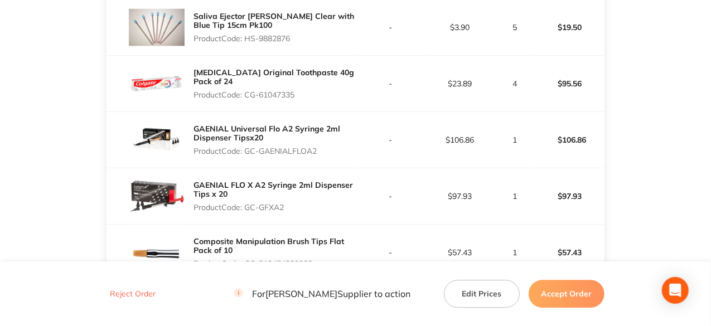
scroll to position [1450, 0]
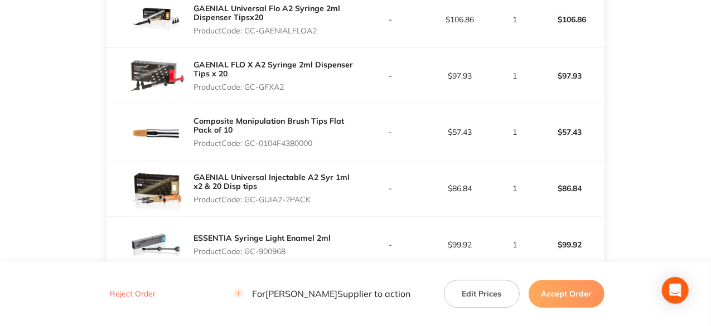
drag, startPoint x: 286, startPoint y: 126, endPoint x: 247, endPoint y: 129, distance: 39.1
click at [247, 91] on p "Product Code: GC-GFXA2" at bounding box center [274, 87] width 162 height 9
drag, startPoint x: 316, startPoint y: 183, endPoint x: 249, endPoint y: 182, distance: 66.9
click at [249, 148] on p "Product Code: GC-0104F4380000" at bounding box center [274, 143] width 162 height 9
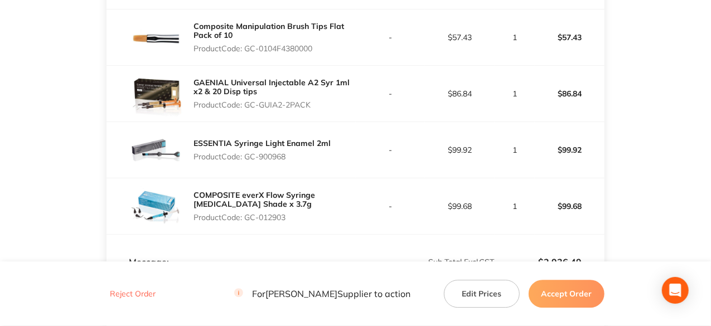
scroll to position [1617, 0]
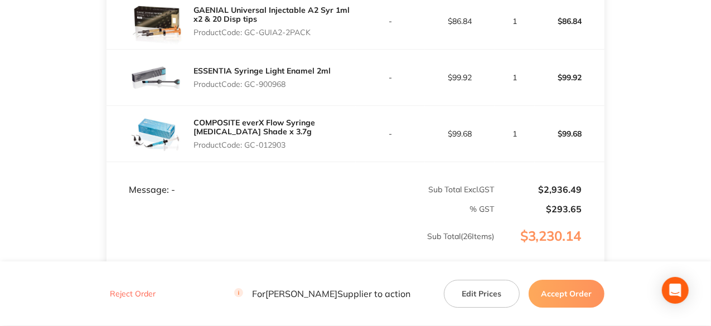
drag, startPoint x: 312, startPoint y: 75, endPoint x: 246, endPoint y: 75, distance: 65.2
click at [246, 37] on p "Product Code: GC-GUIA2-2PACK" at bounding box center [274, 32] width 162 height 9
drag, startPoint x: 288, startPoint y: 122, endPoint x: 246, endPoint y: 123, distance: 41.3
click at [246, 89] on p "Product Code: GC-900968" at bounding box center [261, 84] width 137 height 9
drag, startPoint x: 288, startPoint y: 185, endPoint x: 248, endPoint y: 185, distance: 40.1
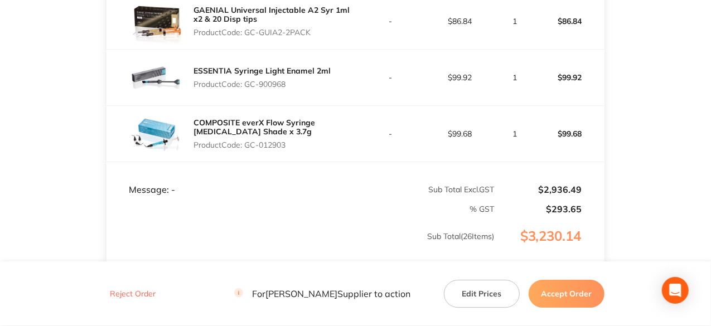
click at [248, 149] on p "Product Code: GC-012903" at bounding box center [274, 144] width 162 height 9
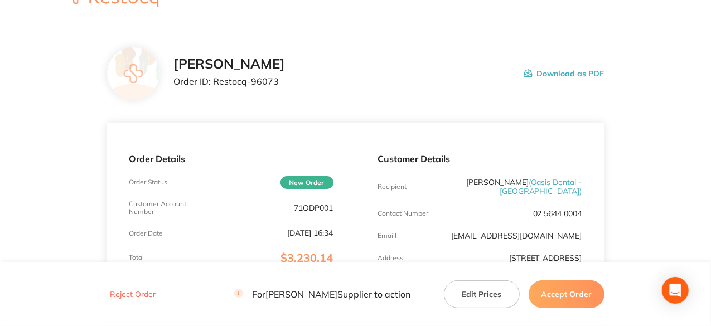
scroll to position [0, 0]
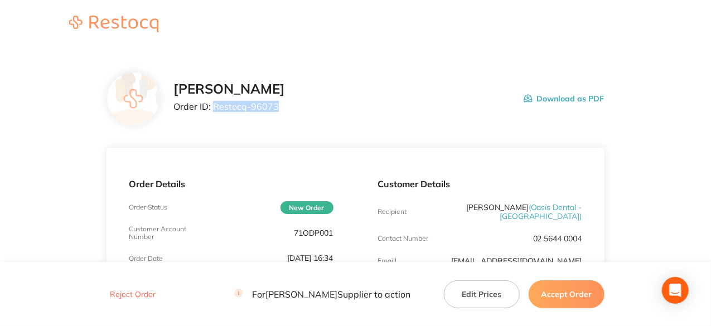
drag, startPoint x: 275, startPoint y: 106, endPoint x: 212, endPoint y: 106, distance: 63.6
click at [212, 106] on p "Order ID: Restocq- 96073" at bounding box center [229, 106] width 112 height 10
click at [570, 297] on button "Accept Order" at bounding box center [567, 294] width 76 height 28
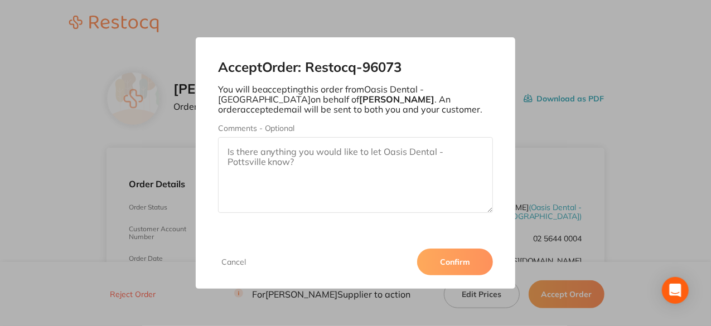
click at [458, 258] on button "Confirm" at bounding box center [455, 262] width 76 height 27
